Goal: Information Seeking & Learning: Learn about a topic

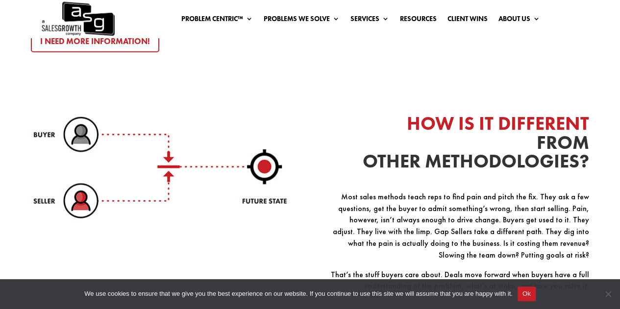
scroll to position [1193, 0]
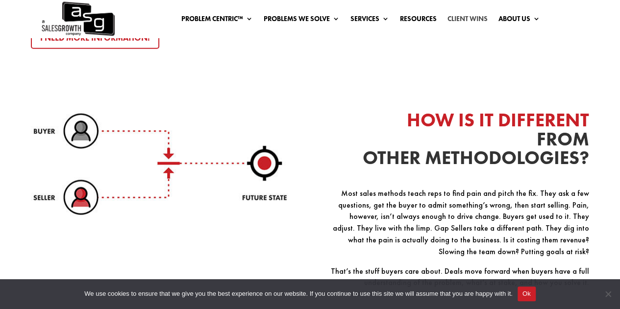
click at [464, 21] on link "Client Wins" at bounding box center [467, 20] width 40 height 11
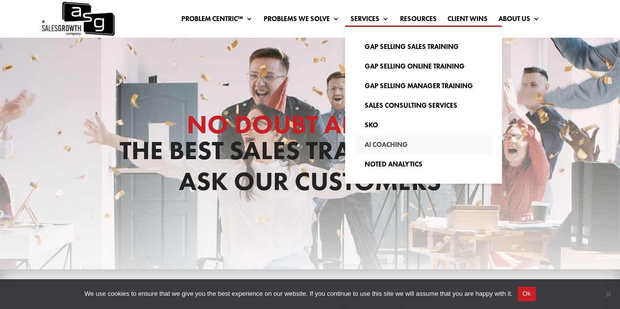
click at [374, 143] on link "AI Coaching" at bounding box center [423, 145] width 137 height 20
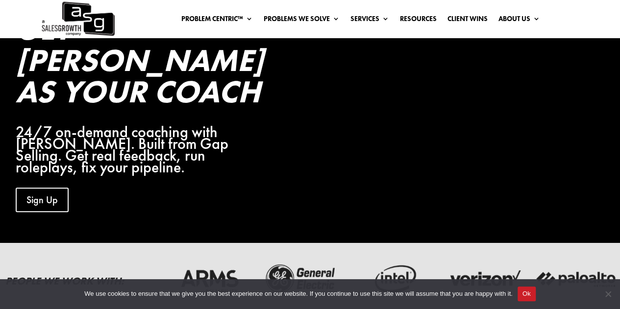
scroll to position [53, 0]
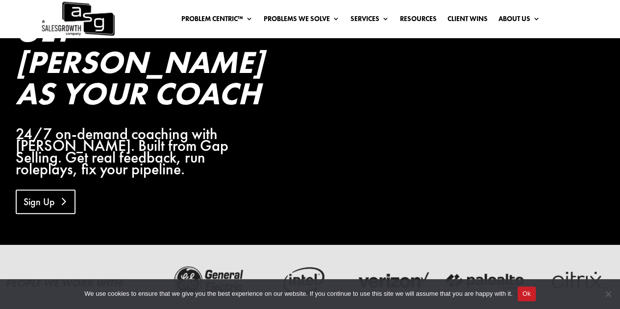
click at [52, 190] on link "Sign Up" at bounding box center [46, 202] width 60 height 24
